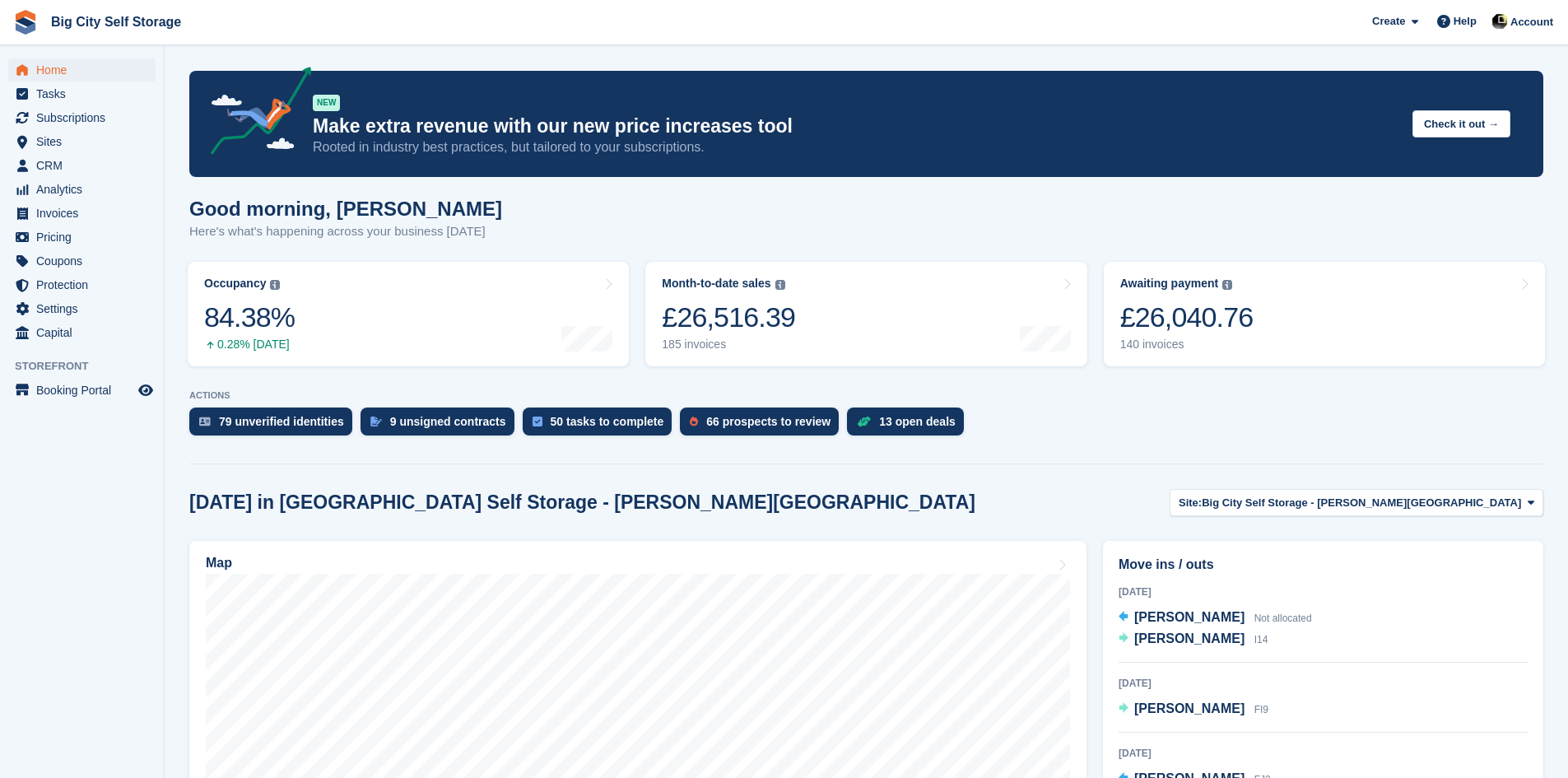
scroll to position [247, 0]
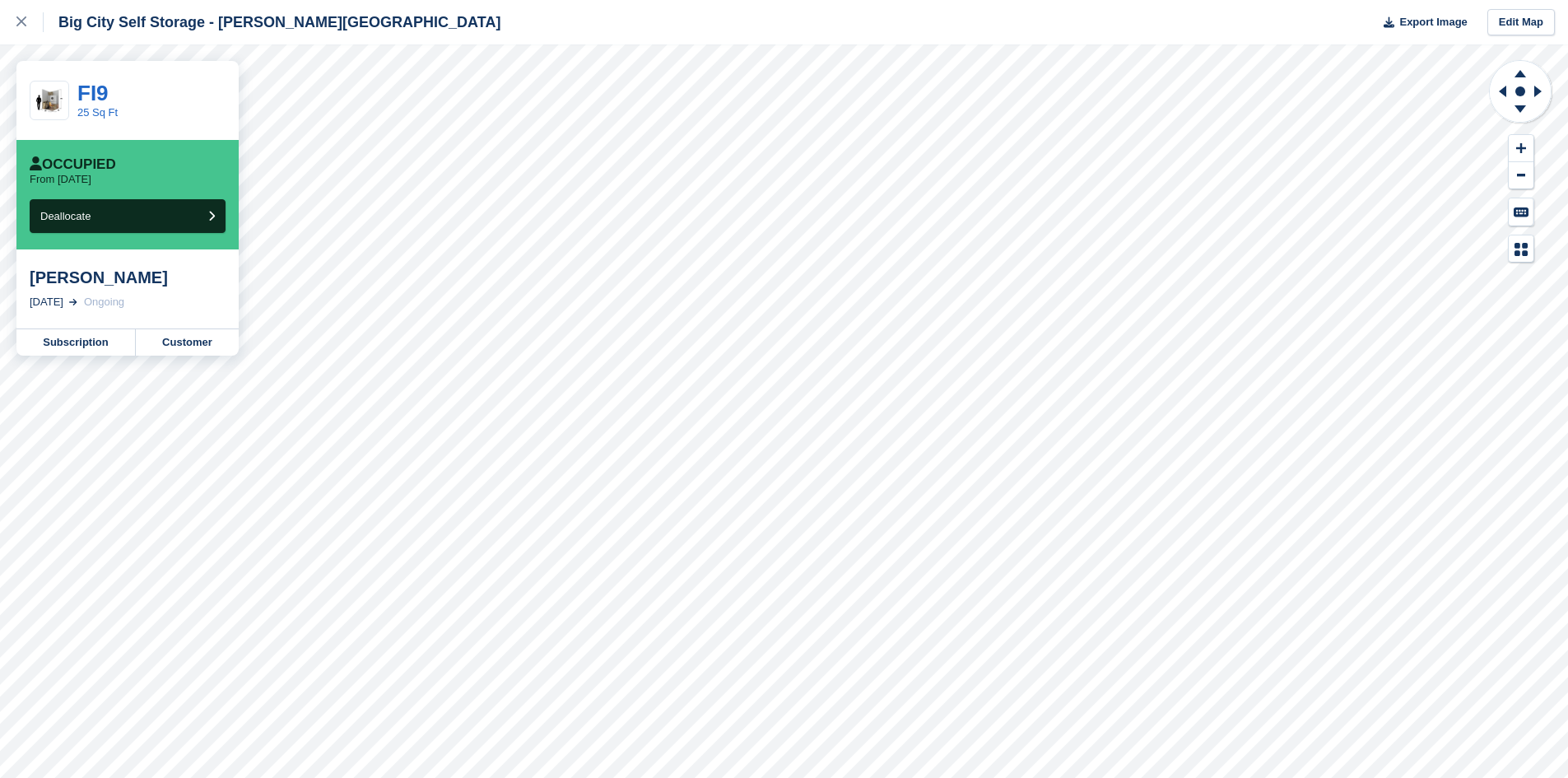
click at [95, 286] on div "[PERSON_NAME]" at bounding box center [128, 277] width 196 height 20
click at [90, 221] on span "Deallocate" at bounding box center [65, 216] width 51 height 12
click at [93, 87] on link "FI9" at bounding box center [92, 93] width 32 height 25
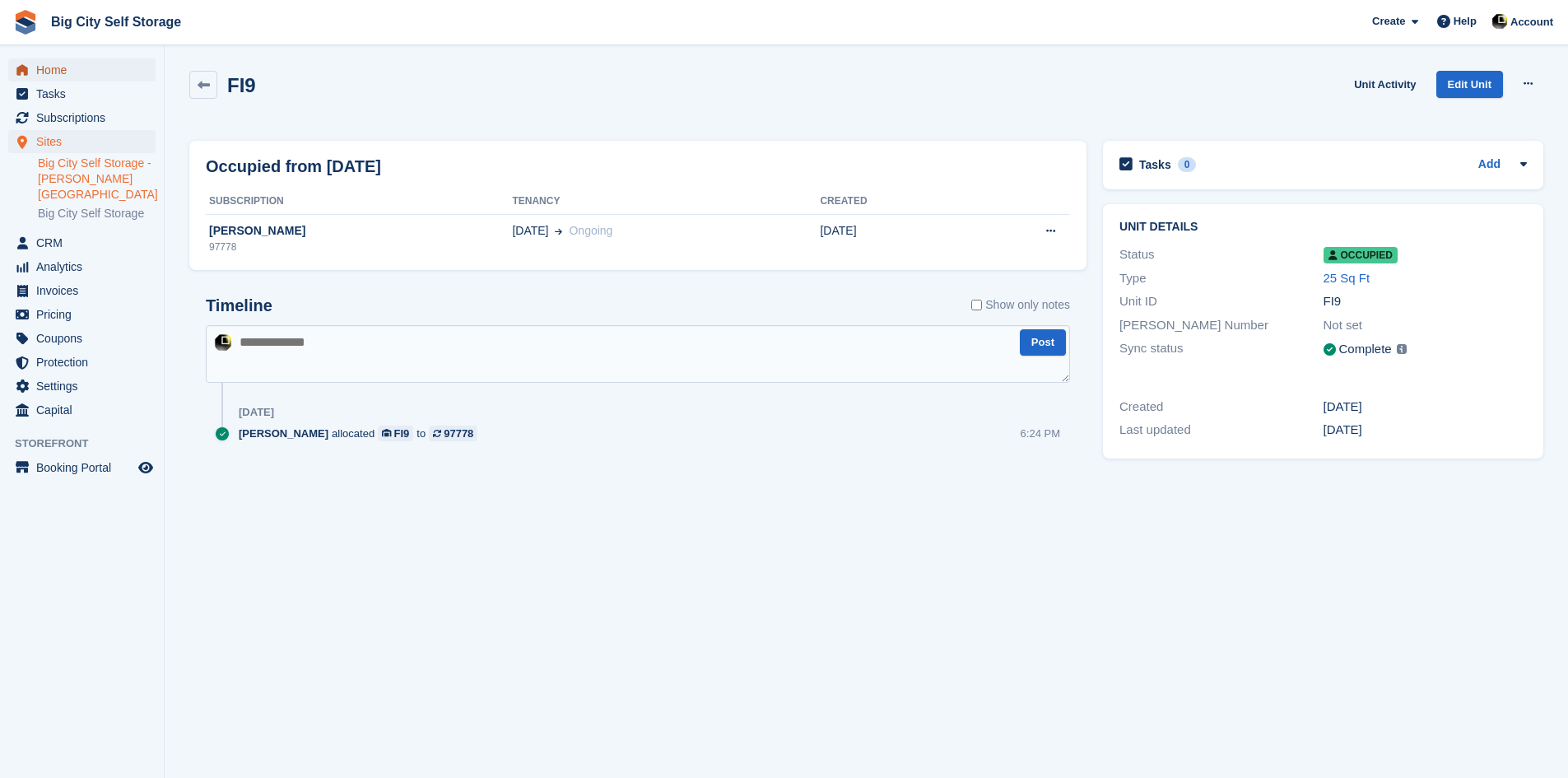
click at [56, 74] on span "Home" at bounding box center [85, 69] width 98 height 23
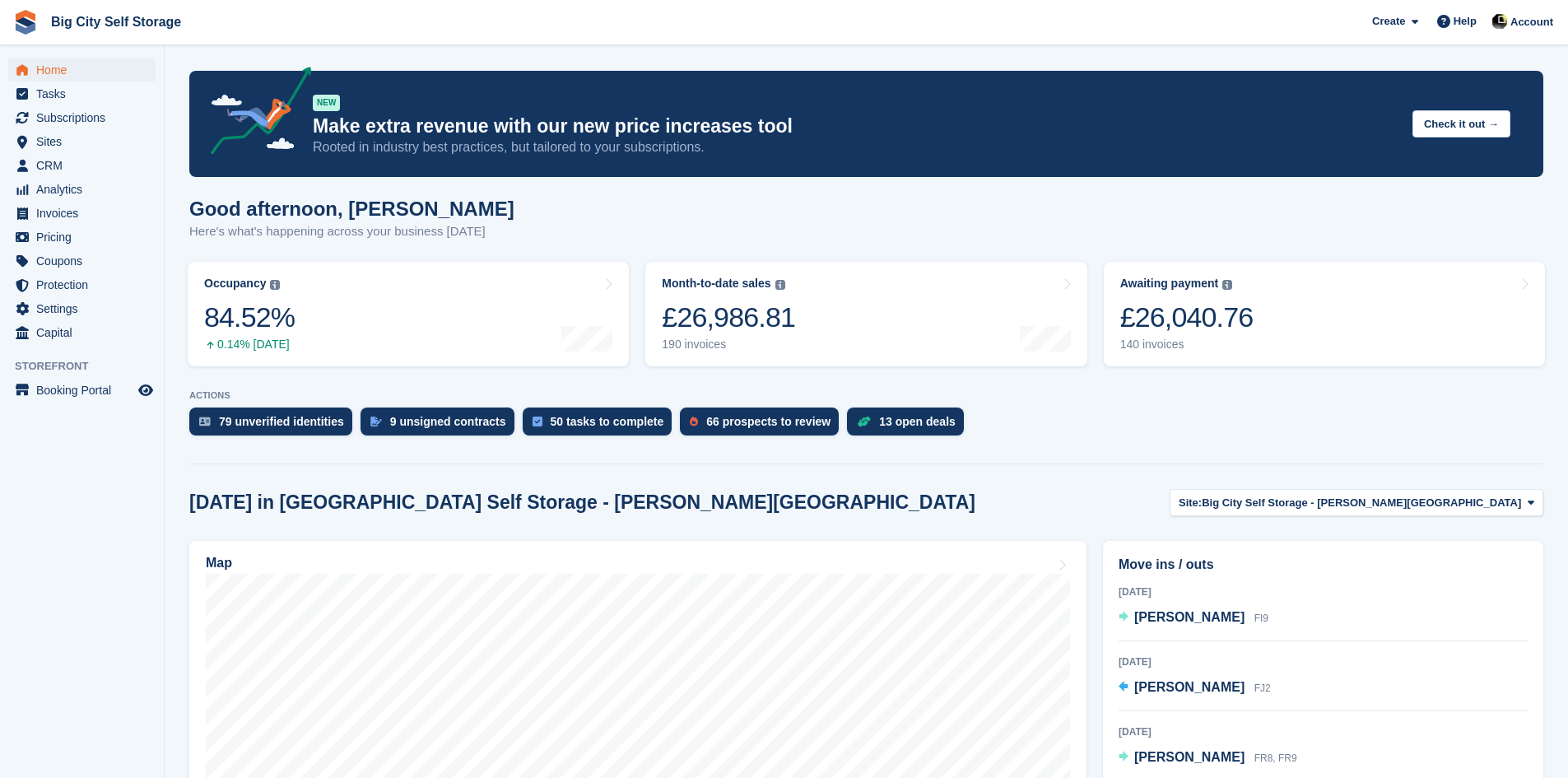
scroll to position [412, 0]
